Goal: Find specific page/section: Find specific page/section

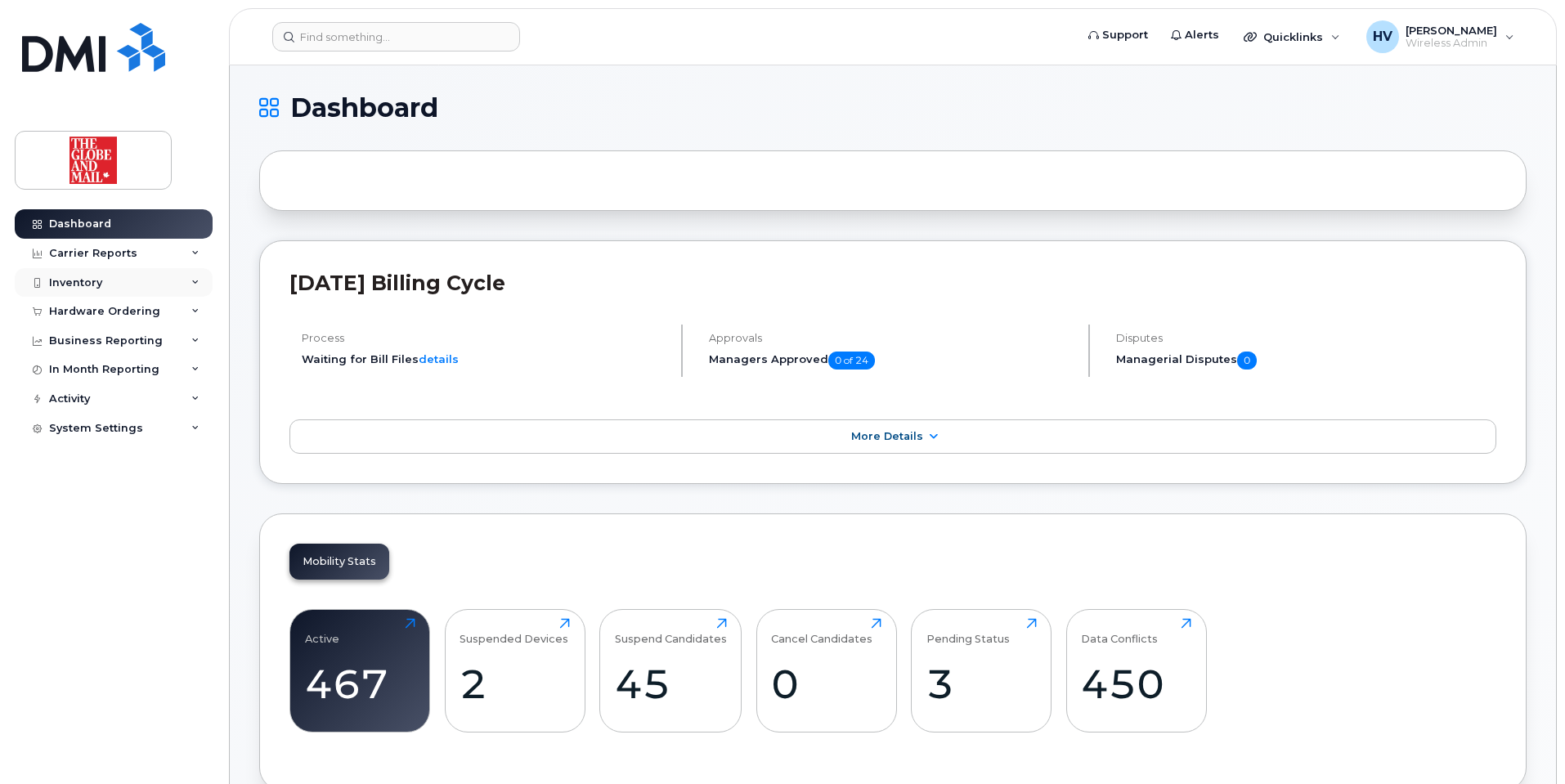
click at [100, 283] on div "Inventory" at bounding box center [75, 282] width 53 height 13
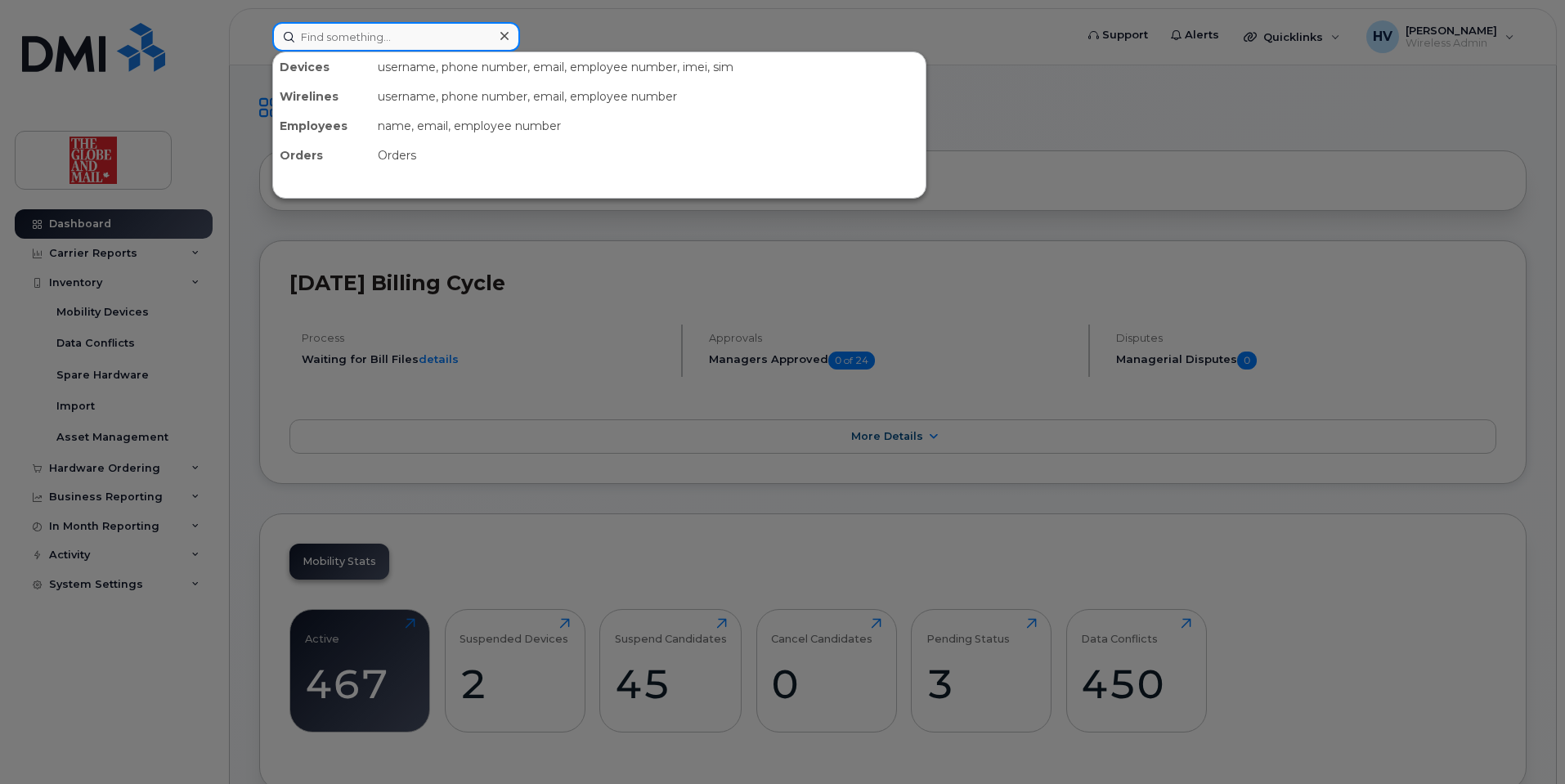
click at [326, 33] on input at bounding box center [395, 37] width 248 height 30
paste input "[PERSON_NAME]"
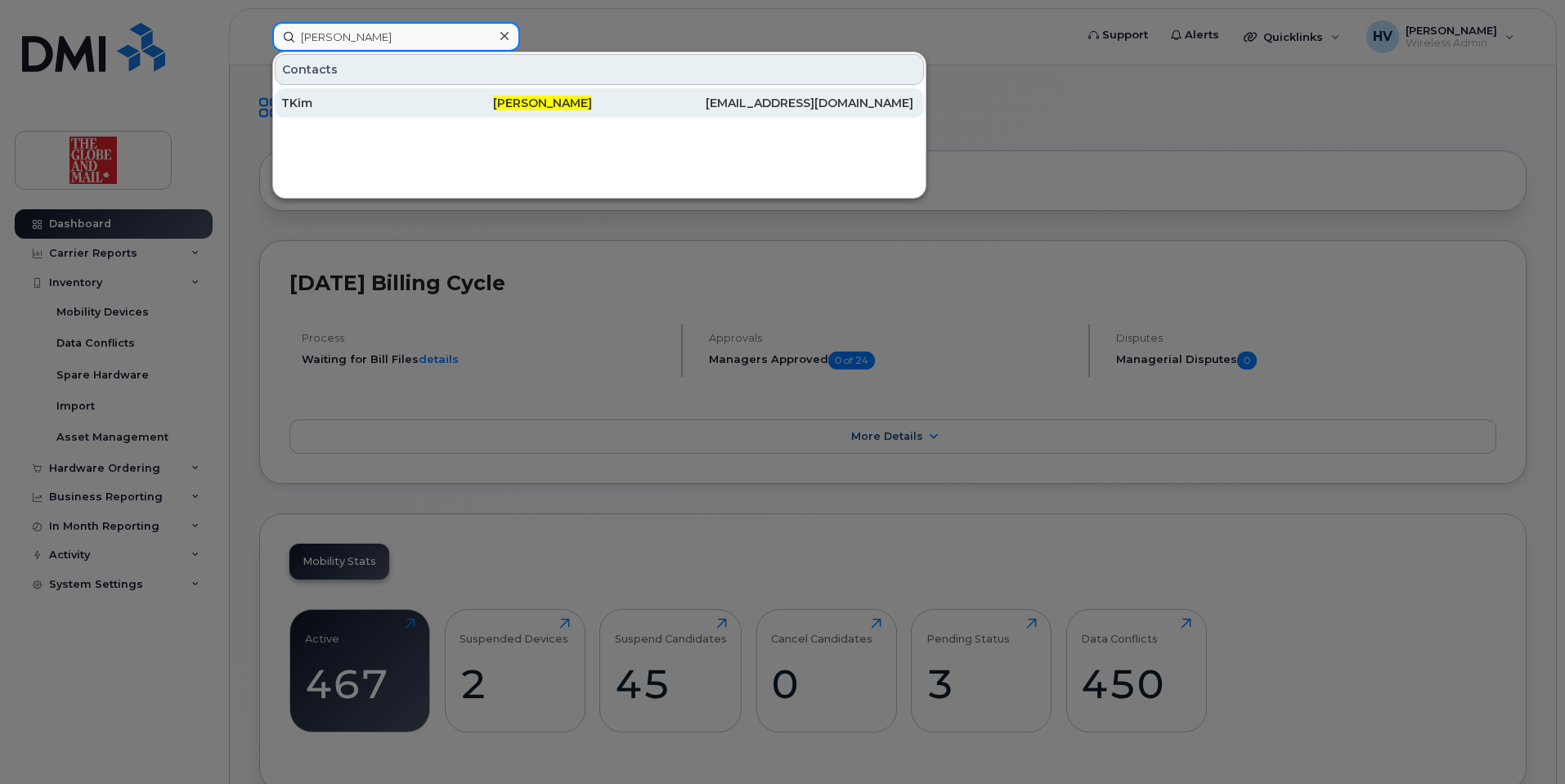
type input "[PERSON_NAME]"
click at [295, 95] on div "TKim" at bounding box center [387, 103] width 212 height 30
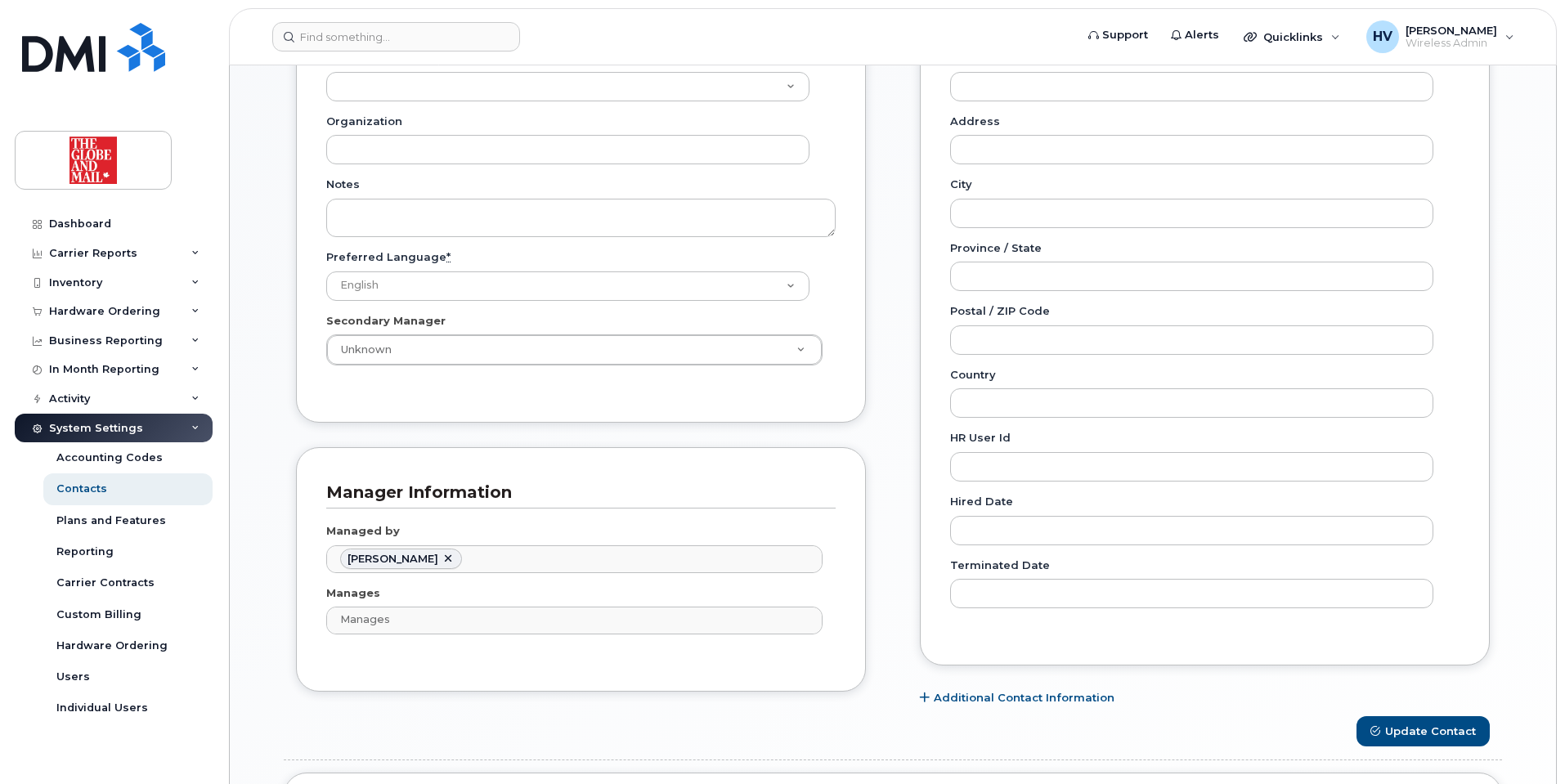
scroll to position [576, 0]
